Goal: Find specific fact: Find contact information

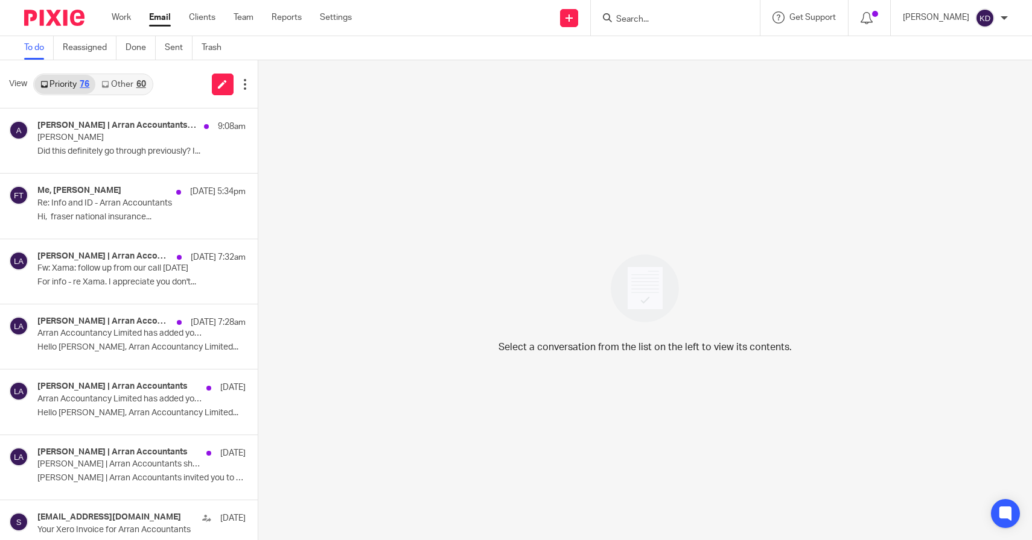
click at [673, 19] on input "Search" at bounding box center [669, 19] width 109 height 11
type input "q"
type input "aqui"
click at [670, 51] on link at bounding box center [714, 52] width 204 height 28
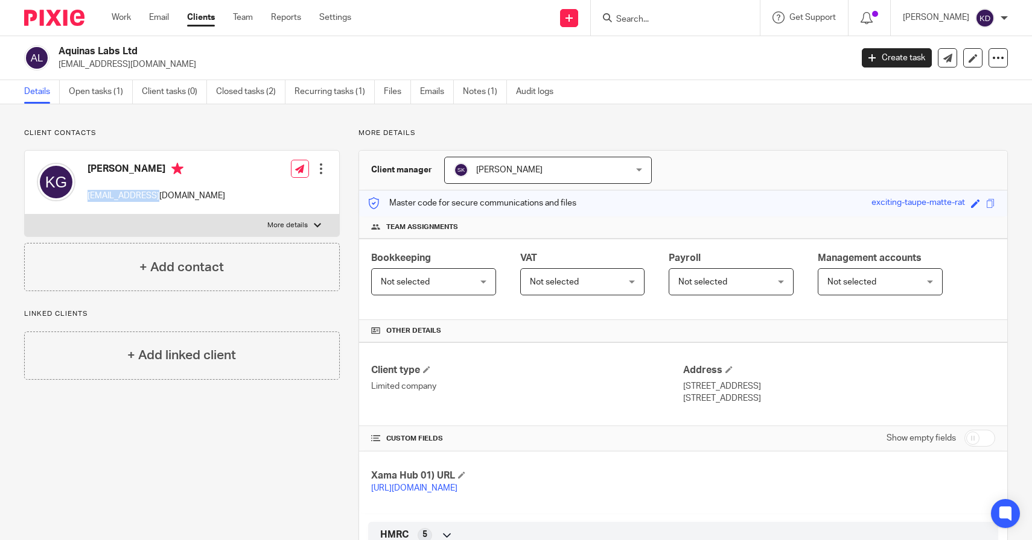
drag, startPoint x: 178, startPoint y: 194, endPoint x: 88, endPoint y: 197, distance: 89.9
click at [88, 197] on div "[PERSON_NAME] [EMAIL_ADDRESS][DOMAIN_NAME] Edit contact Create client from cont…" at bounding box center [182, 183] width 314 height 64
copy p "[EMAIL_ADDRESS][DOMAIN_NAME]"
drag, startPoint x: 239, startPoint y: 55, endPoint x: 61, endPoint y: 53, distance: 178.6
click at [61, 53] on h2 "Aquinas Labs Ltd" at bounding box center [373, 51] width 628 height 13
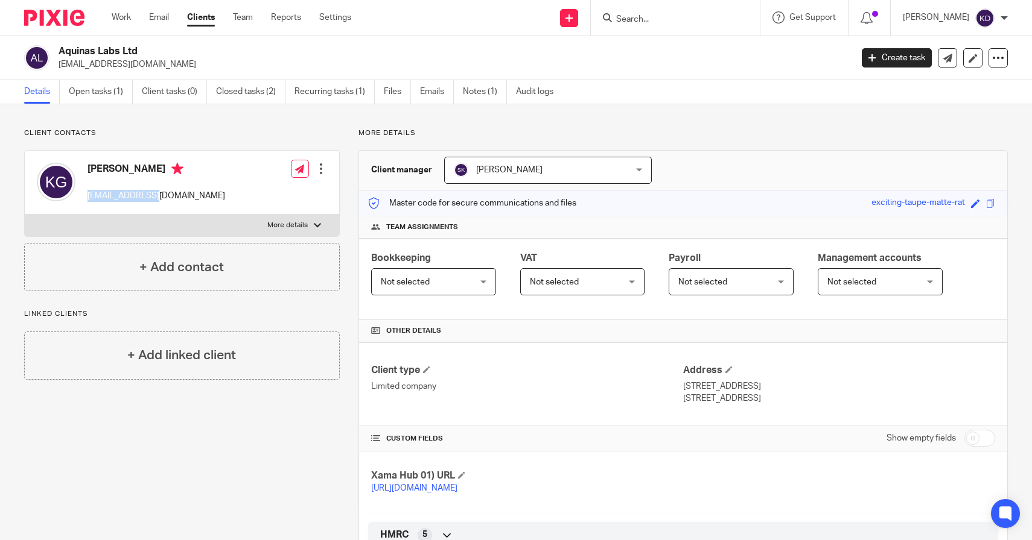
copy h2 "Aquinas Labs Ltd"
click at [720, 19] on input "Search" at bounding box center [669, 19] width 109 height 11
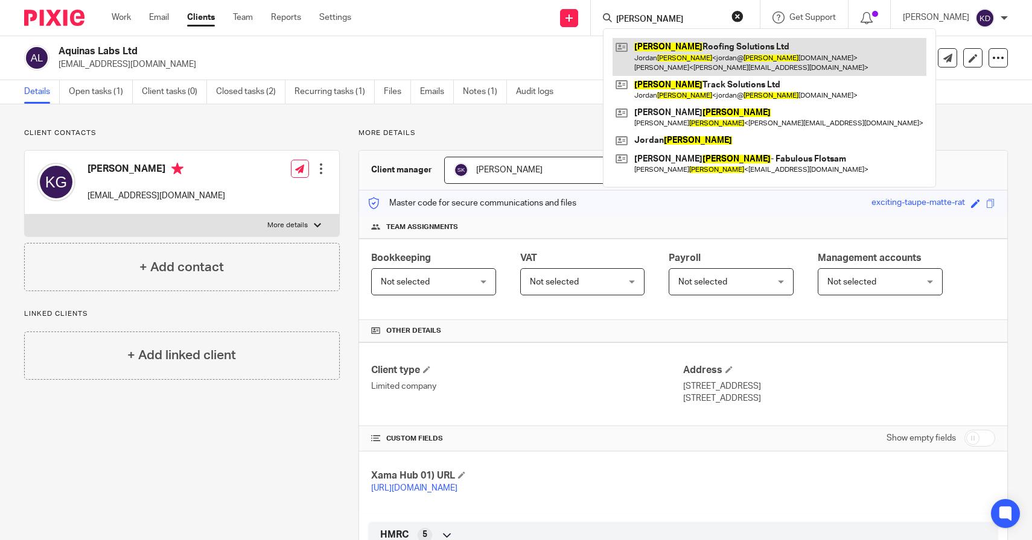
type input "nelson"
click at [747, 49] on link at bounding box center [769, 56] width 314 height 37
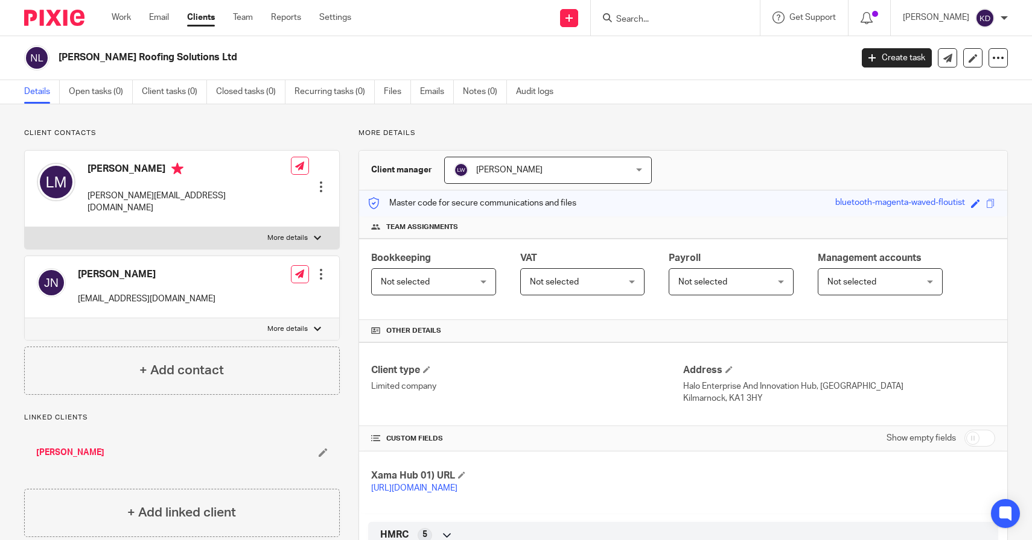
drag, startPoint x: 198, startPoint y: 286, endPoint x: 77, endPoint y: 288, distance: 121.9
click at [77, 288] on div "[PERSON_NAME] [PERSON_NAME][EMAIL_ADDRESS][DOMAIN_NAME] Edit contact Create cli…" at bounding box center [182, 287] width 314 height 62
copy p "[EMAIL_ADDRESS][DOMAIN_NAME]"
drag, startPoint x: 199, startPoint y: 56, endPoint x: 55, endPoint y: 59, distance: 143.6
click at [55, 59] on div "[PERSON_NAME] Roofing Solutions Ltd" at bounding box center [433, 57] width 819 height 25
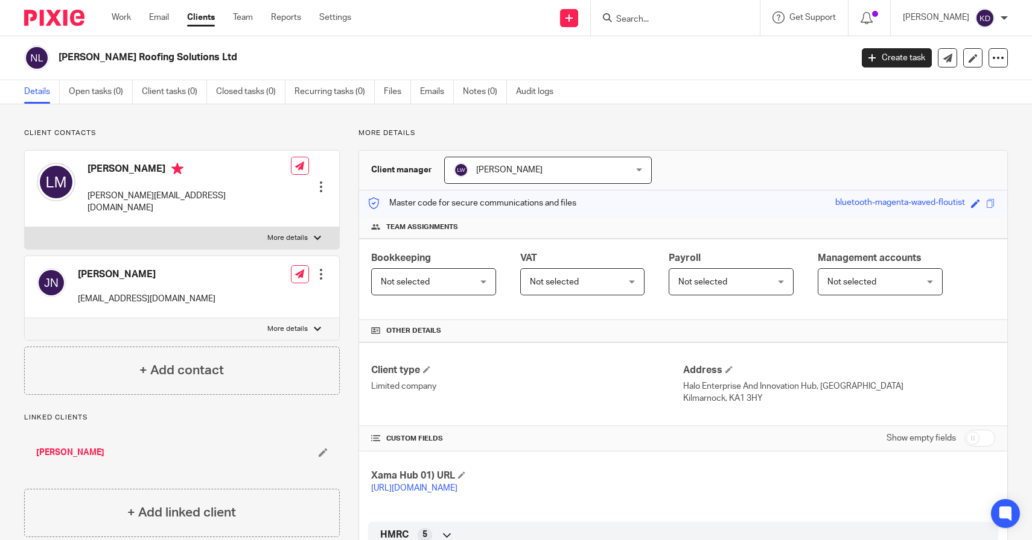
copy h2 "[PERSON_NAME] Roofing Solutions Ltd"
